Goal: Information Seeking & Learning: Find contact information

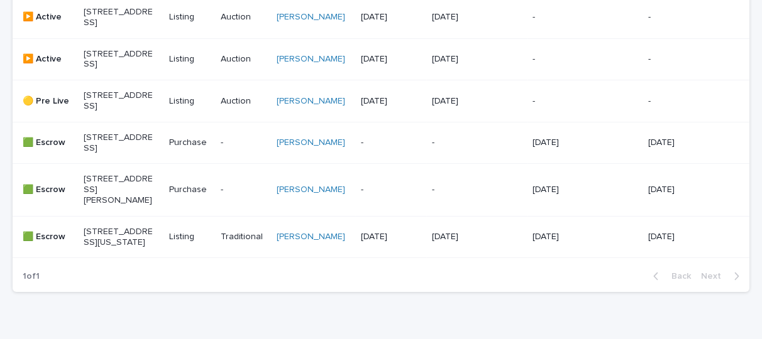
scroll to position [423, 0]
click at [116, 249] on p "[STREET_ADDRESS][US_STATE]" at bounding box center [119, 238] width 70 height 21
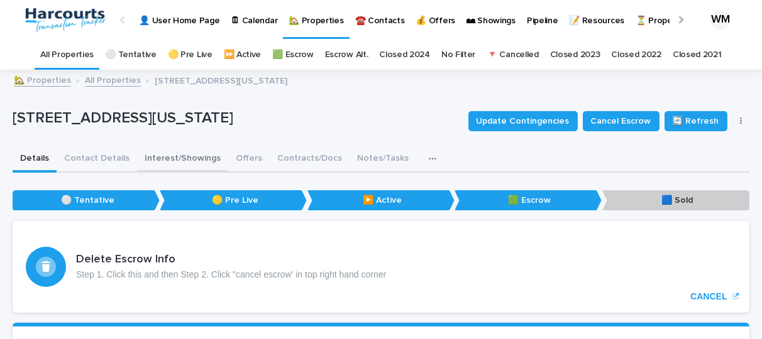
click at [161, 157] on button "Interest/Showings" at bounding box center [182, 159] width 91 height 26
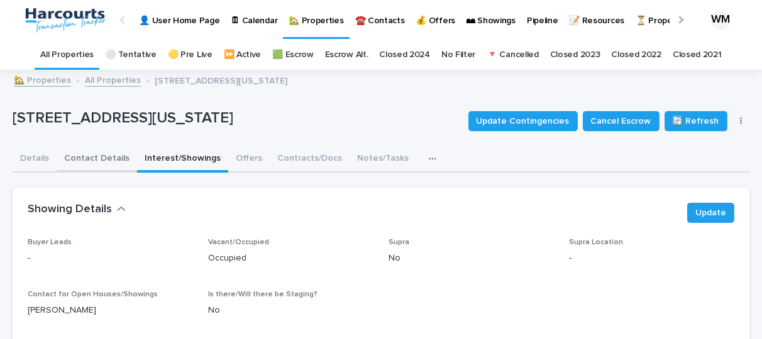
click at [91, 158] on button "Contact Details" at bounding box center [97, 159] width 80 height 26
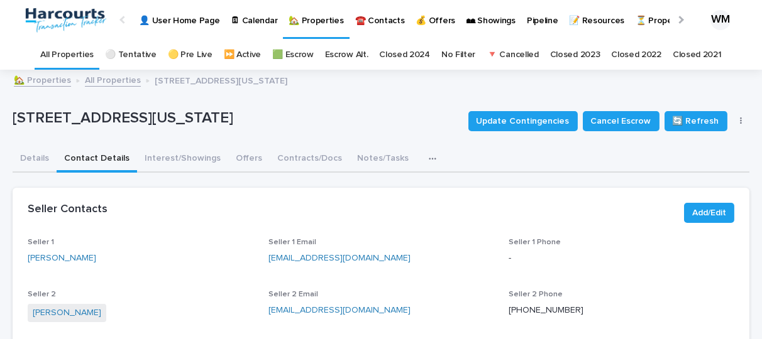
click at [75, 60] on link "All Properties" at bounding box center [66, 55] width 53 height 30
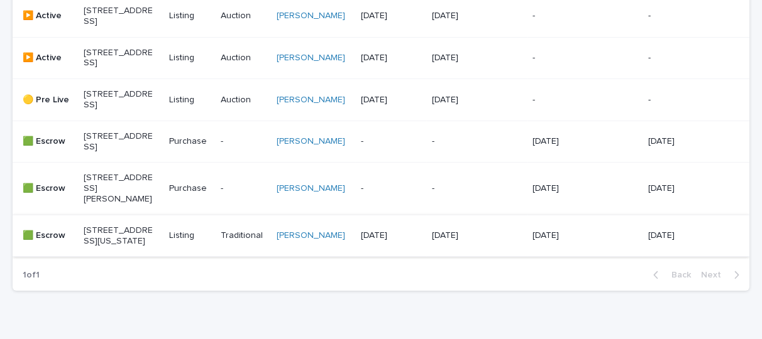
scroll to position [424, 0]
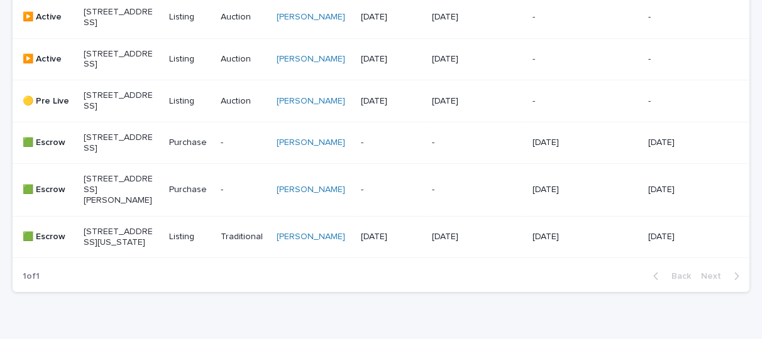
click at [127, 112] on p "[STREET_ADDRESS]" at bounding box center [119, 101] width 70 height 21
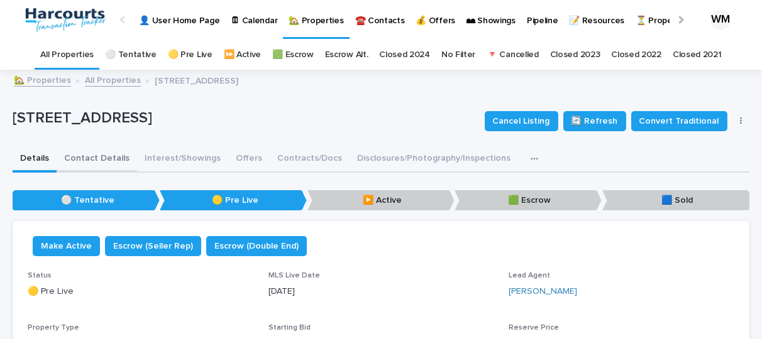
click at [107, 153] on button "Contact Details" at bounding box center [97, 159] width 80 height 26
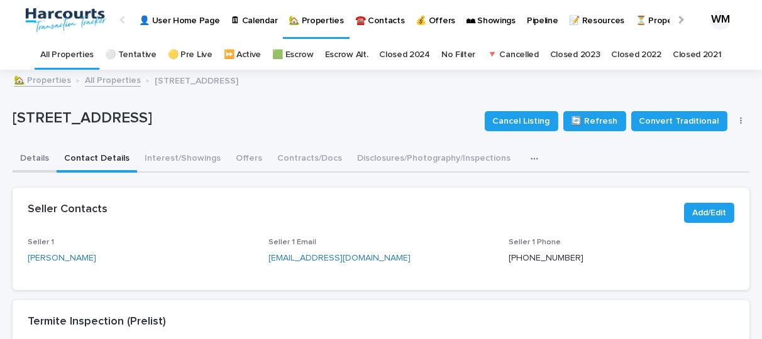
click at [22, 162] on button "Details" at bounding box center [35, 159] width 44 height 26
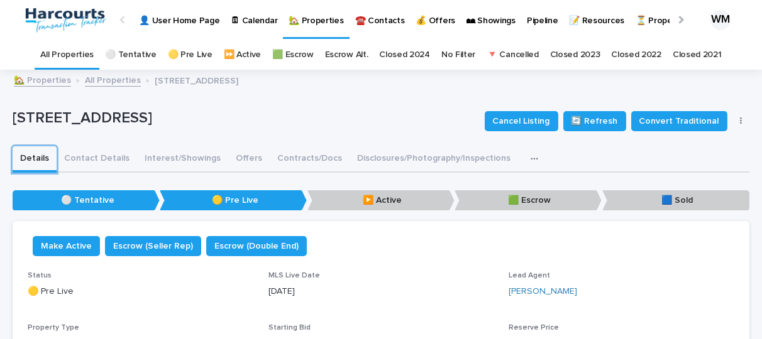
scroll to position [1, 0]
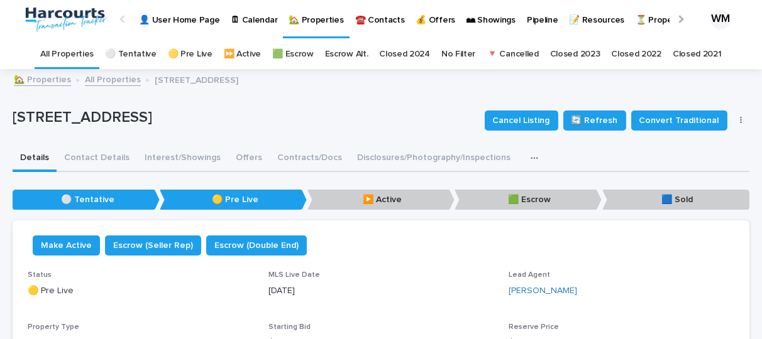
click at [85, 52] on link "All Properties" at bounding box center [66, 55] width 53 height 30
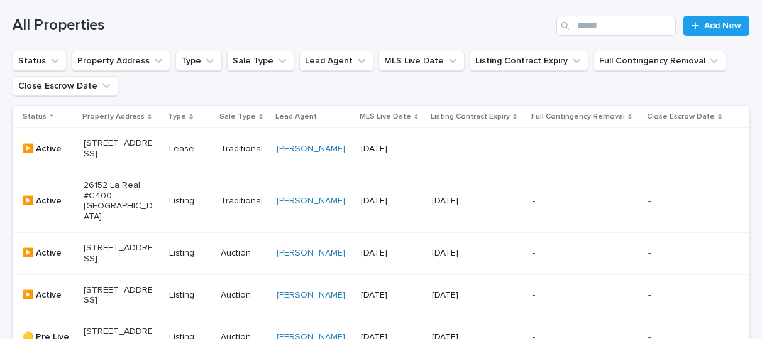
scroll to position [188, 0]
click at [121, 159] on p "[STREET_ADDRESS]" at bounding box center [119, 148] width 70 height 21
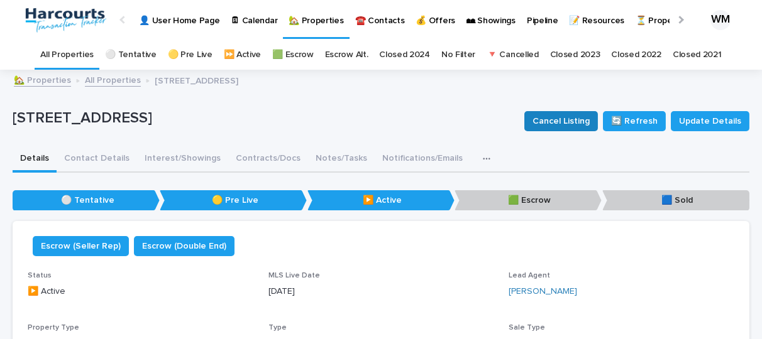
click at [564, 119] on span "Cancel Listing" at bounding box center [560, 121] width 57 height 13
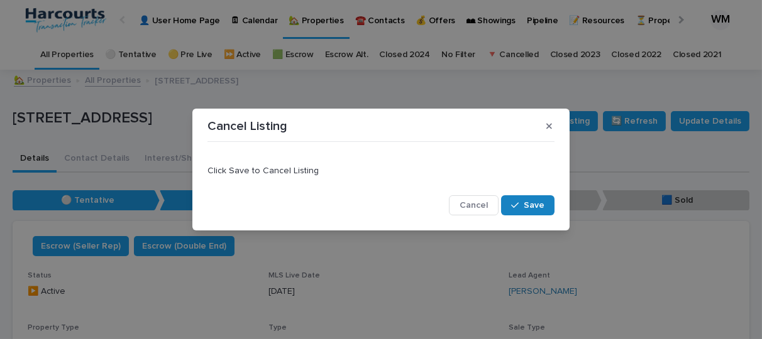
click at [541, 198] on button "Save" at bounding box center [527, 206] width 53 height 20
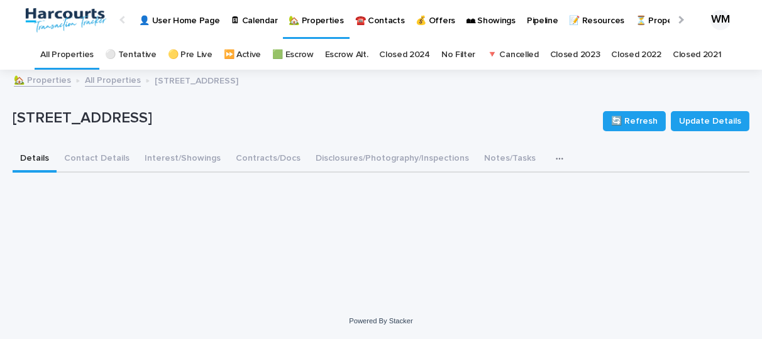
click at [85, 53] on link "All Properties" at bounding box center [66, 55] width 53 height 30
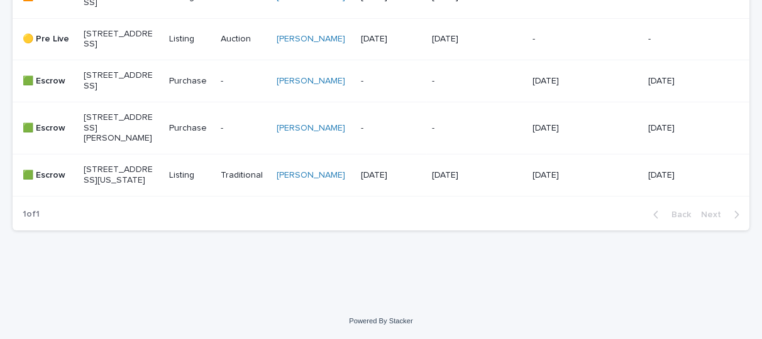
scroll to position [493, 0]
click at [133, 113] on p "[STREET_ADDRESS][PERSON_NAME]" at bounding box center [119, 128] width 70 height 31
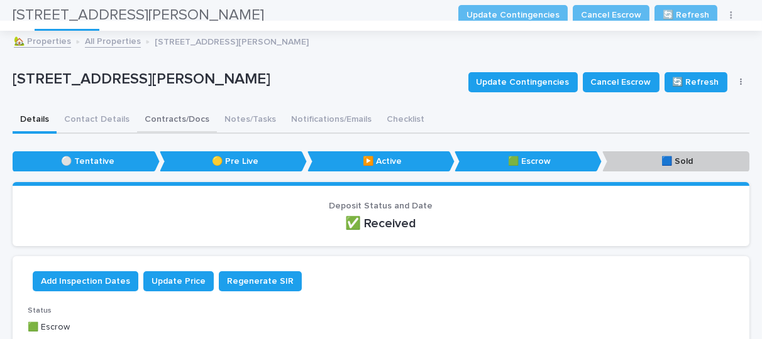
scroll to position [26, 0]
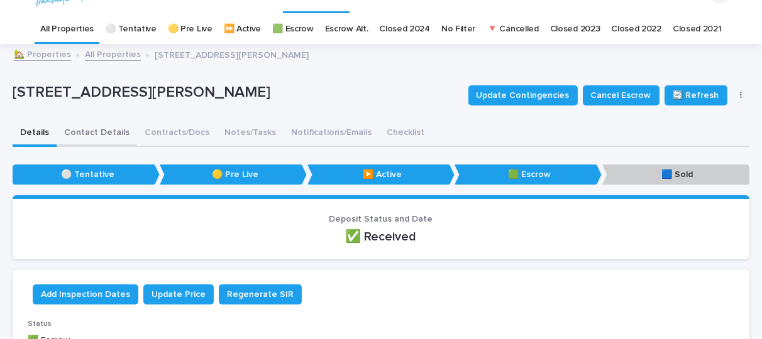
click at [69, 130] on button "Contact Details" at bounding box center [97, 134] width 80 height 26
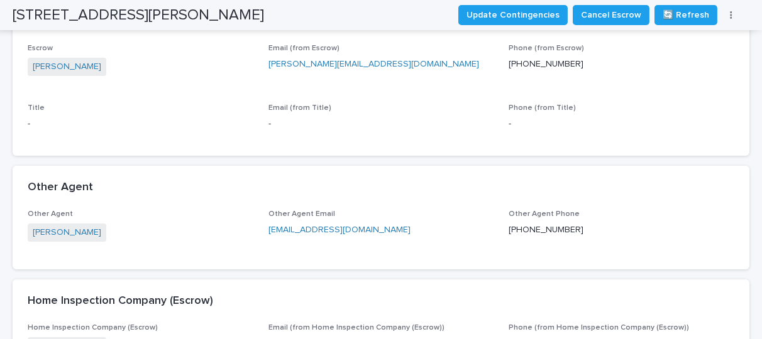
scroll to position [352, 0]
drag, startPoint x: 371, startPoint y: 229, endPoint x: 260, endPoint y: 229, distance: 110.6
click at [260, 229] on div "Other Agent [PERSON_NAME] Other Agent Email [EMAIL_ADDRESS][DOMAIN_NAME] Other …" at bounding box center [381, 233] width 707 height 45
copy link "[EMAIL_ADDRESS][DOMAIN_NAME]"
click at [241, 104] on p "Title" at bounding box center [141, 108] width 226 height 9
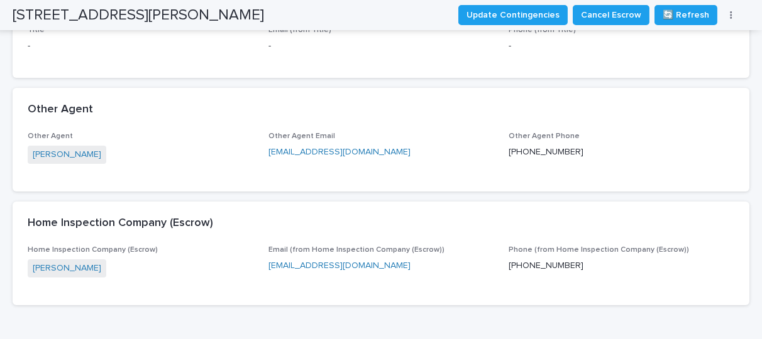
scroll to position [0, 0]
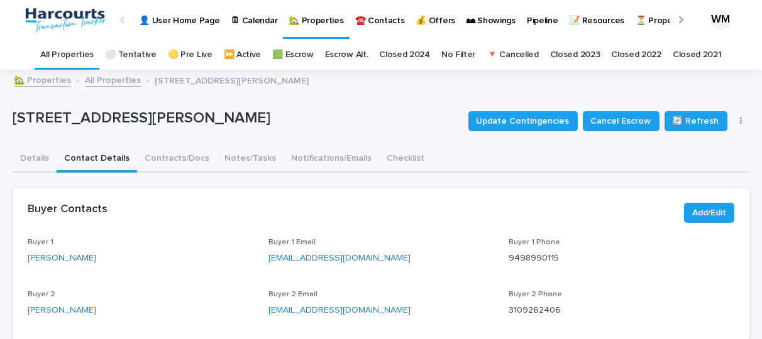
click at [62, 52] on link "All Properties" at bounding box center [66, 55] width 53 height 30
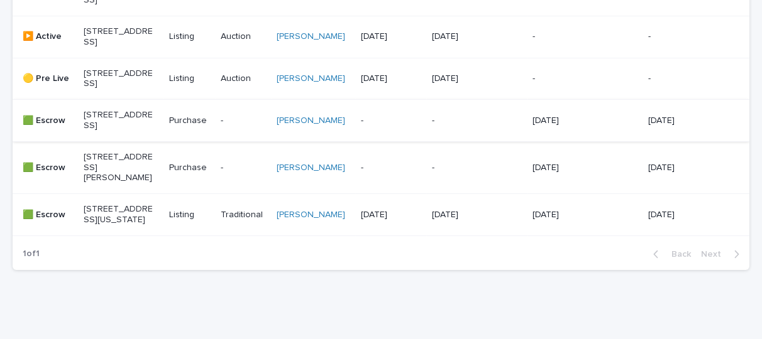
scroll to position [344, 0]
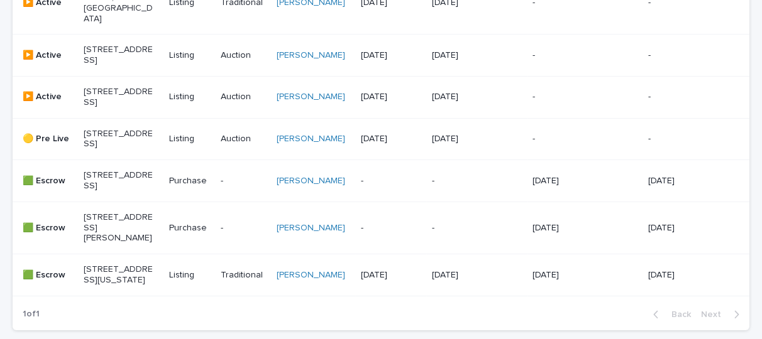
click at [114, 143] on p "[STREET_ADDRESS]" at bounding box center [119, 139] width 70 height 21
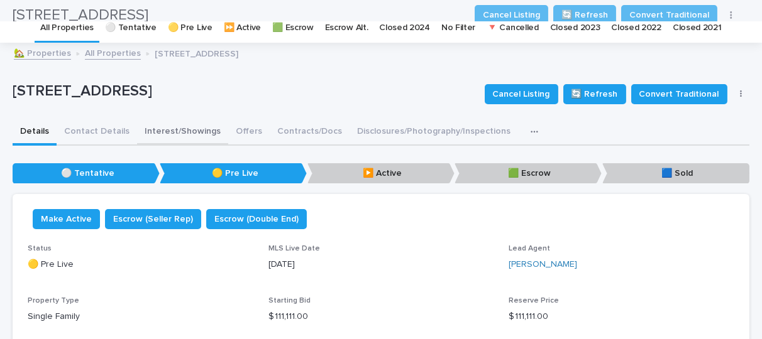
scroll to position [21, 0]
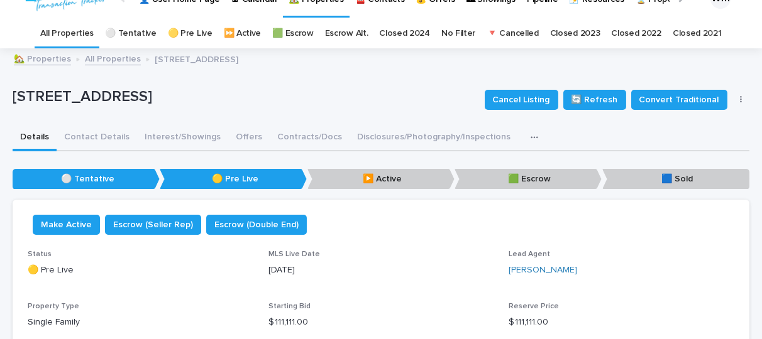
click at [732, 97] on button "button" at bounding box center [741, 100] width 18 height 9
click at [380, 67] on div "🏡 Properties All Properties [STREET_ADDRESS]" at bounding box center [387, 60] width 758 height 18
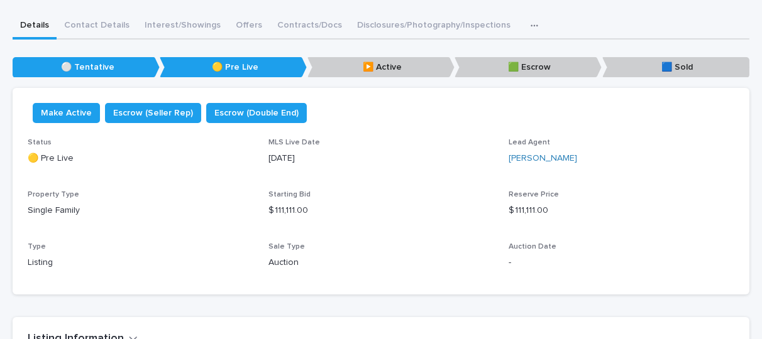
scroll to position [0, 0]
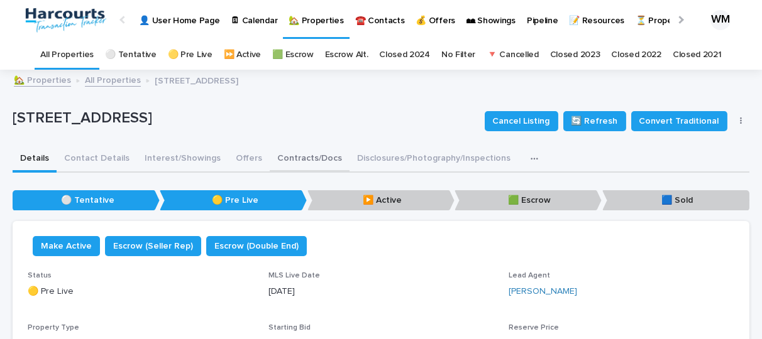
click at [302, 153] on button "Contracts/Docs" at bounding box center [310, 159] width 80 height 26
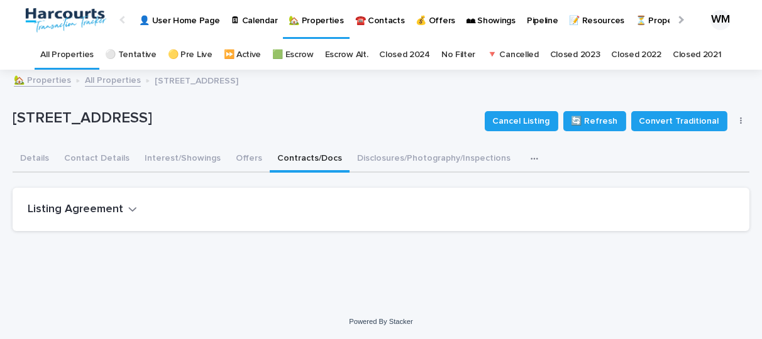
click at [96, 212] on h2 "Listing Agreement" at bounding box center [76, 210] width 96 height 14
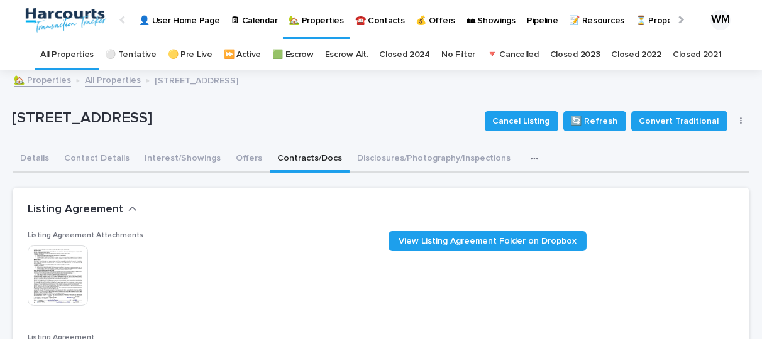
click at [64, 279] on img at bounding box center [58, 276] width 60 height 60
